Goal: Transaction & Acquisition: Purchase product/service

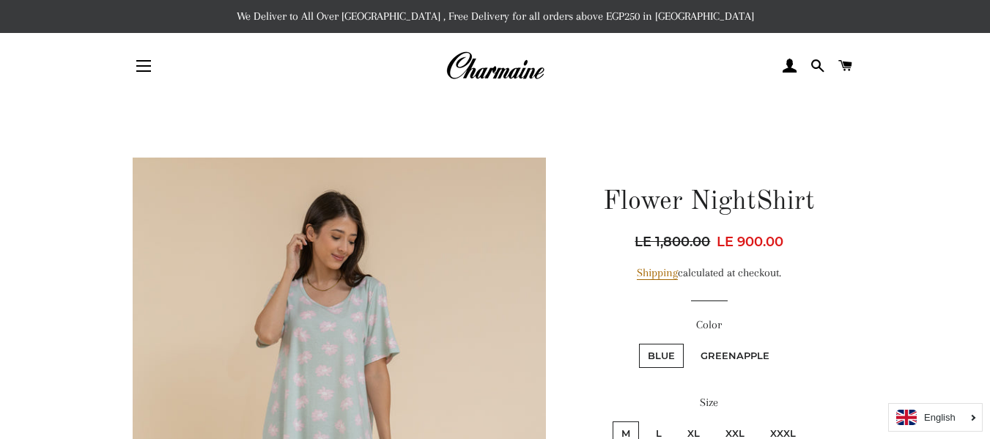
click at [489, 67] on img at bounding box center [494, 66] width 99 height 32
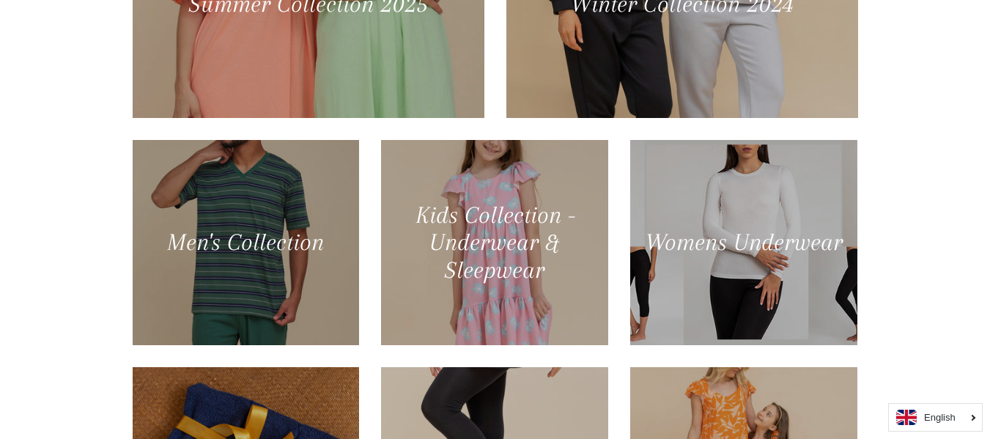
scroll to position [597, 0]
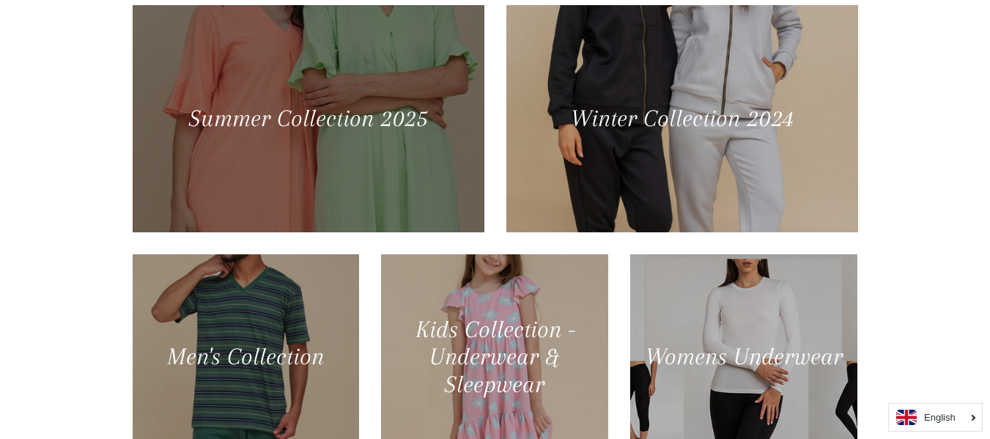
click at [334, 90] on div at bounding box center [308, 118] width 362 height 234
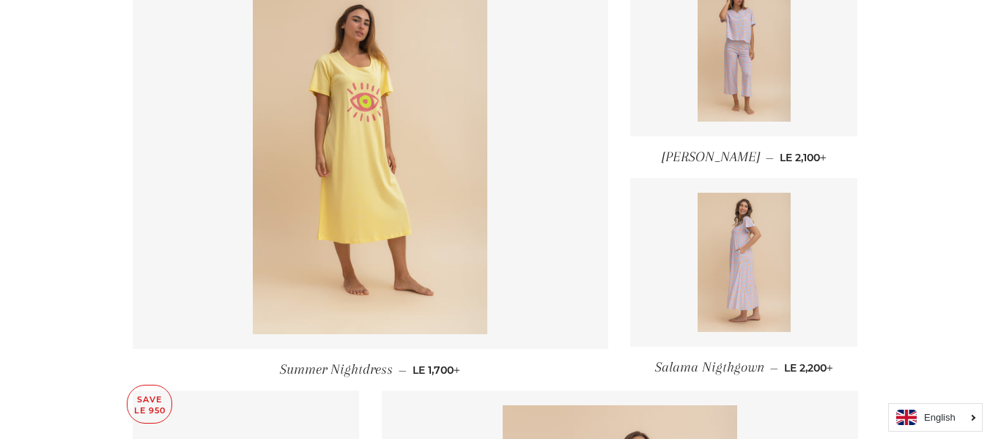
scroll to position [1505, 0]
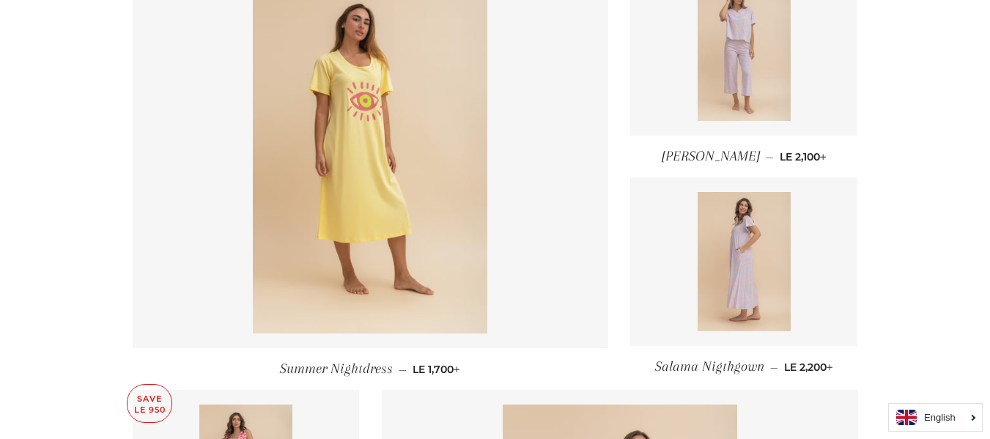
click at [760, 50] on img at bounding box center [743, 51] width 93 height 139
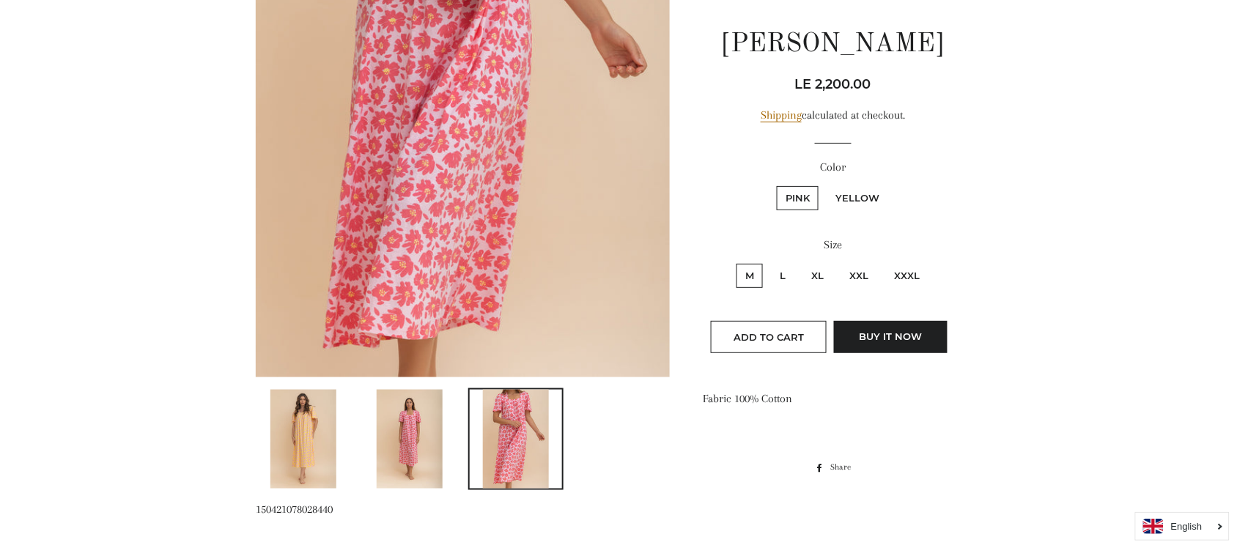
scroll to position [403, 0]
click at [423, 438] on img at bounding box center [410, 437] width 66 height 99
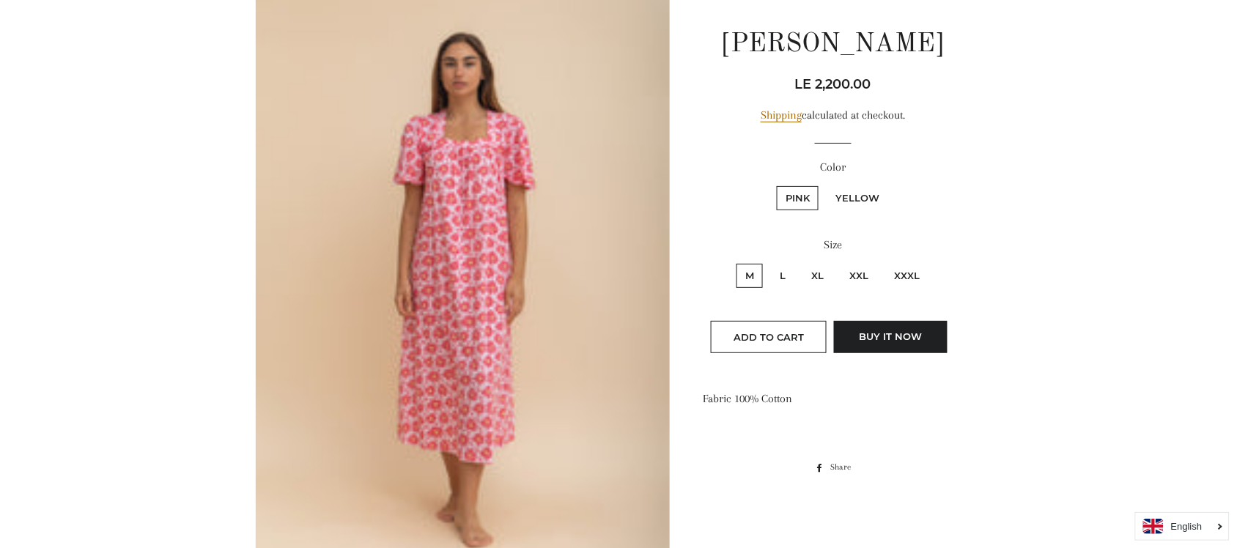
scroll to position [179, 0]
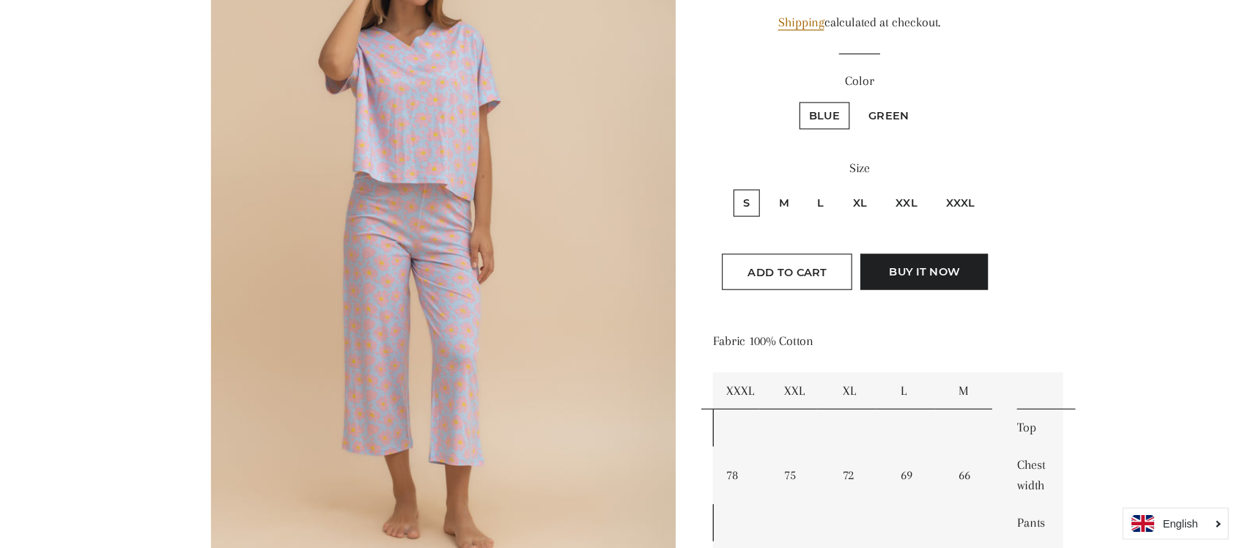
scroll to position [253, 0]
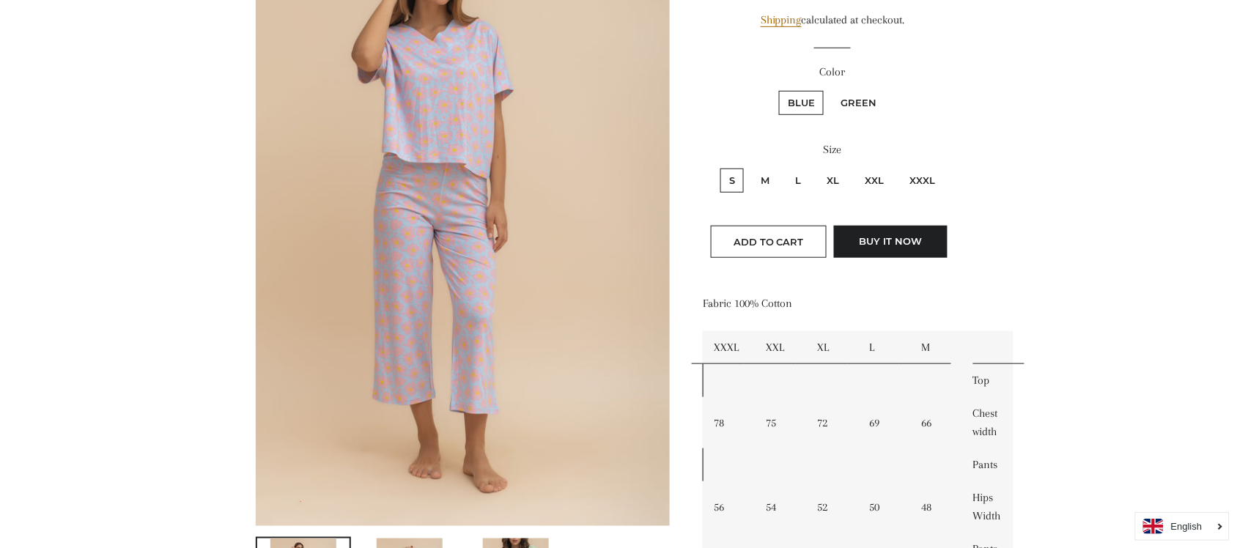
drag, startPoint x: 878, startPoint y: 2, endPoint x: 735, endPoint y: 147, distance: 203.6
click at [735, 147] on label "Size" at bounding box center [833, 150] width 260 height 18
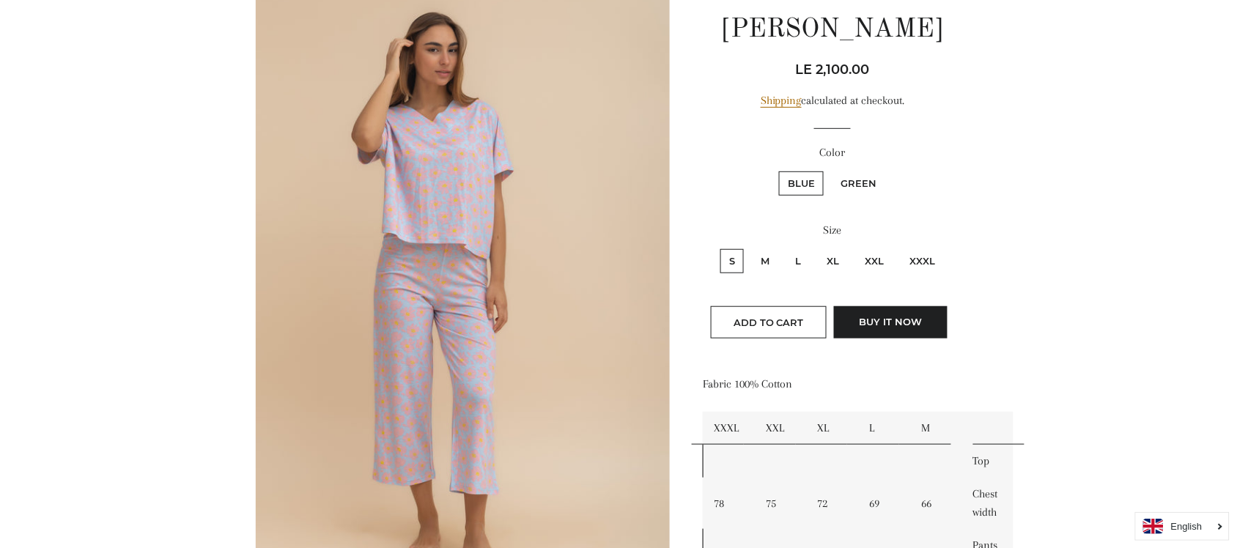
scroll to position [171, 0]
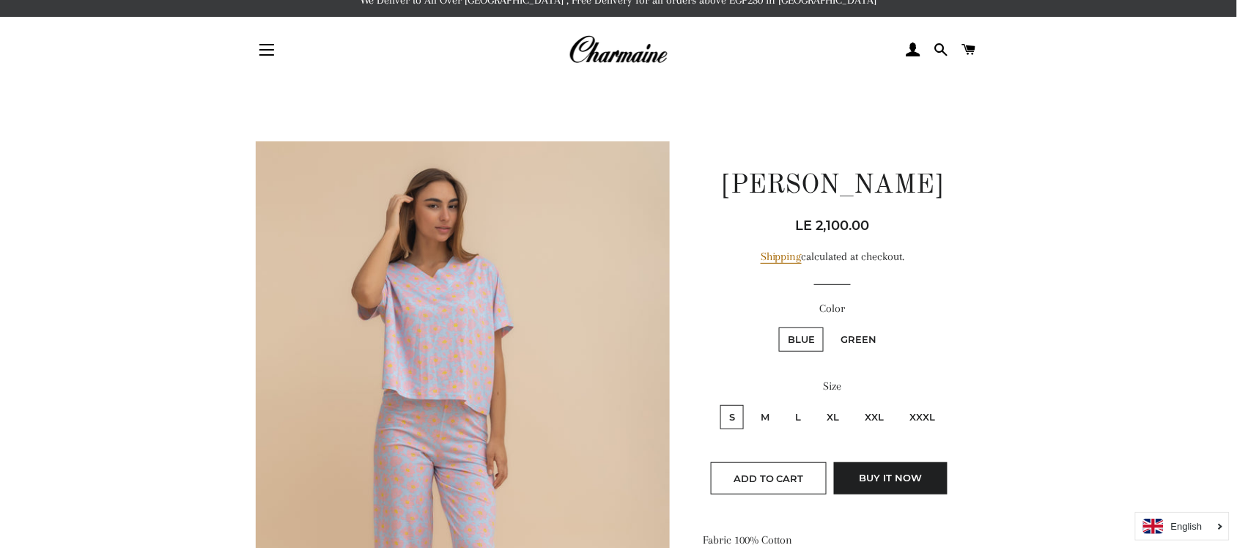
scroll to position [15, 0]
